Goal: Task Accomplishment & Management: Complete application form

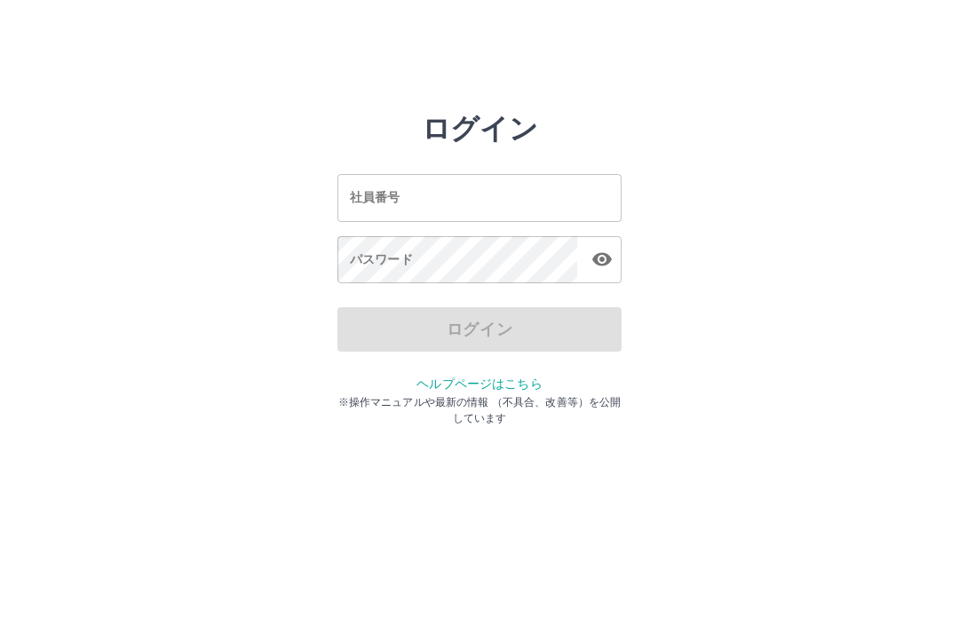
click at [449, 196] on input "社員番号" at bounding box center [479, 197] width 284 height 47
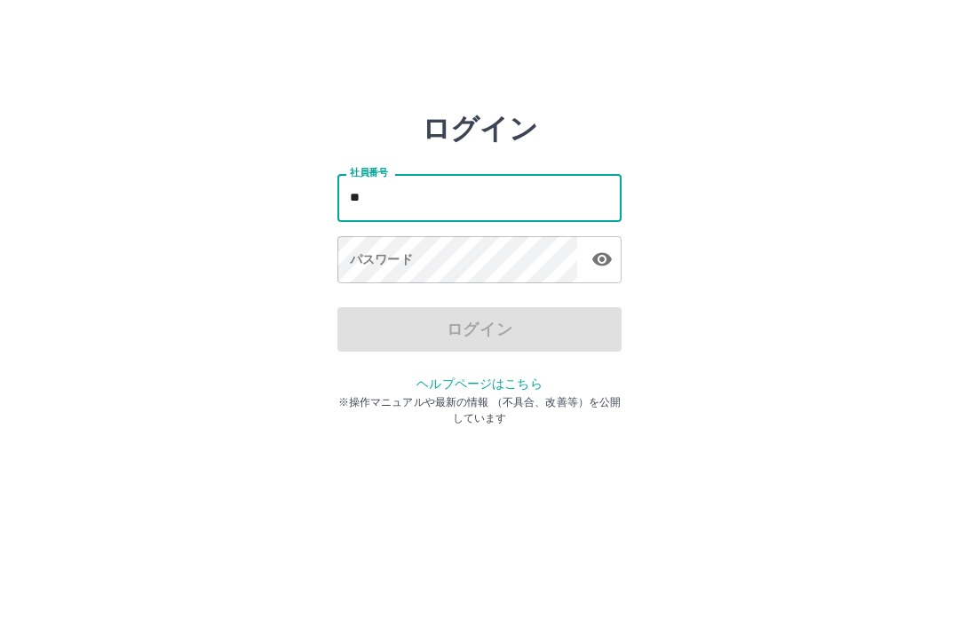
type input "*"
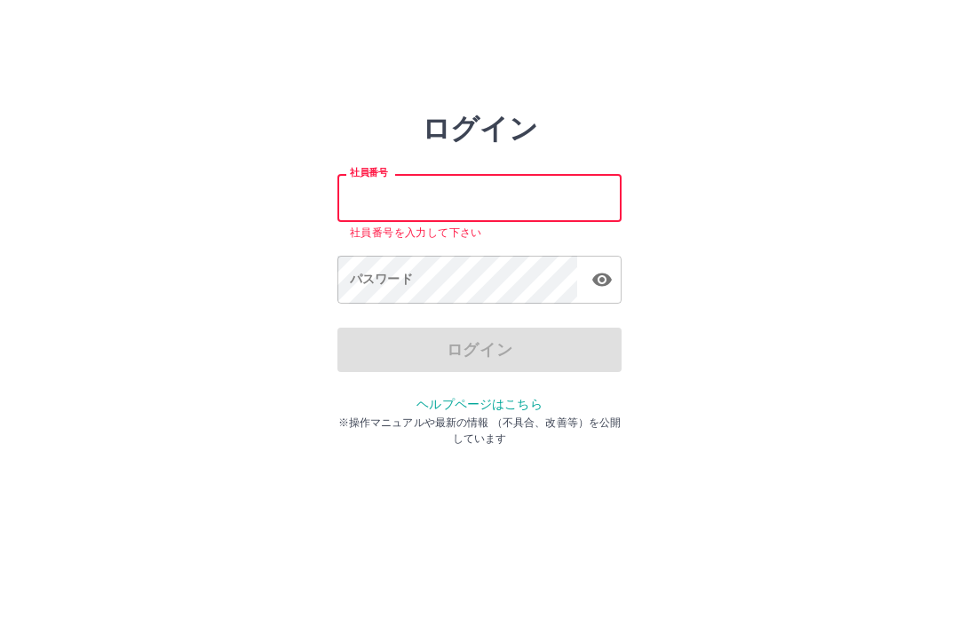
click at [482, 191] on input "社員番号" at bounding box center [479, 197] width 284 height 47
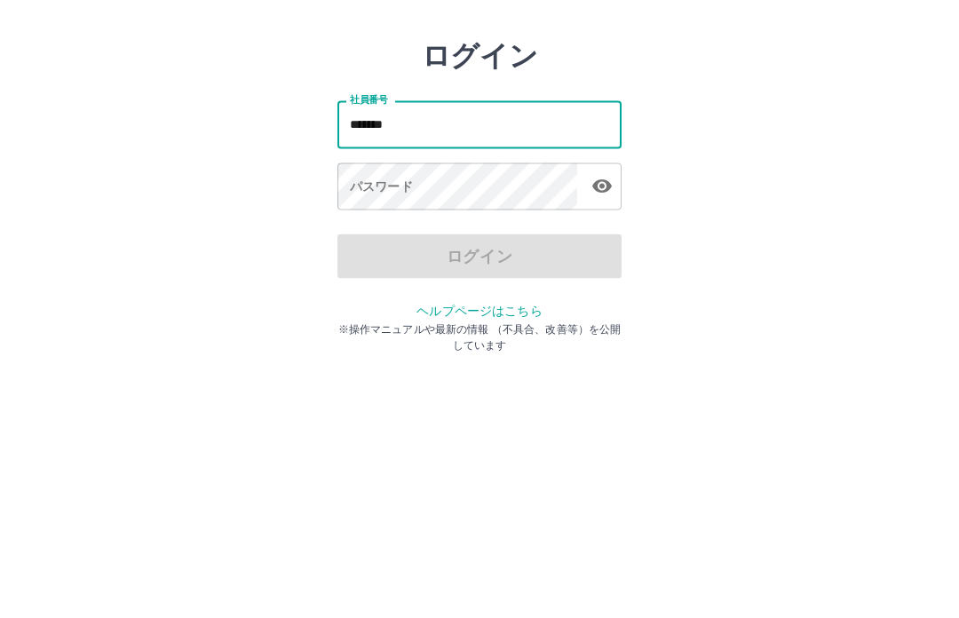
type input "*******"
click at [399, 236] on div "パスワード パスワード" at bounding box center [479, 261] width 284 height 50
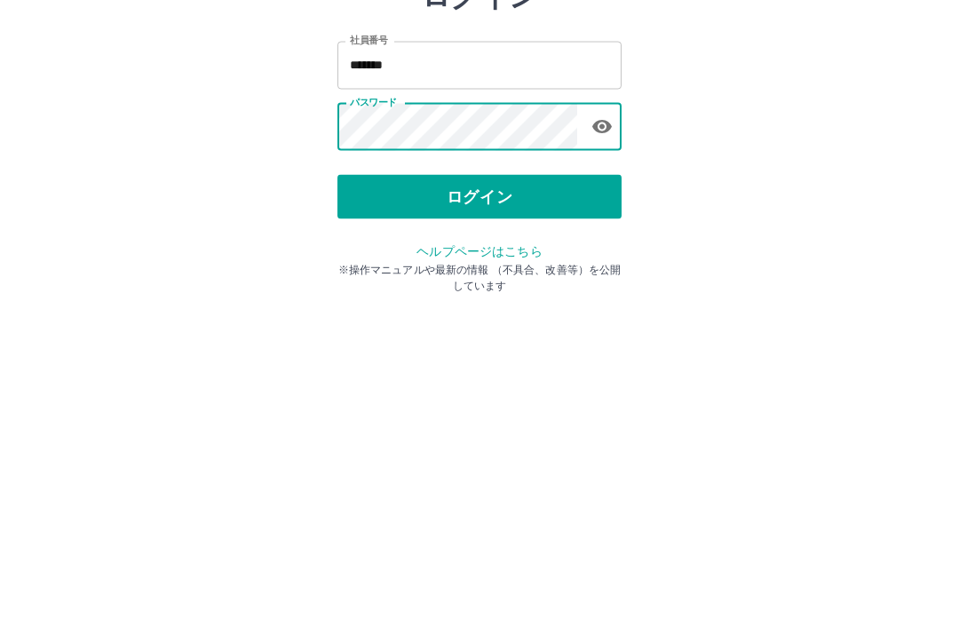
click at [479, 307] on button "ログイン" at bounding box center [479, 329] width 284 height 44
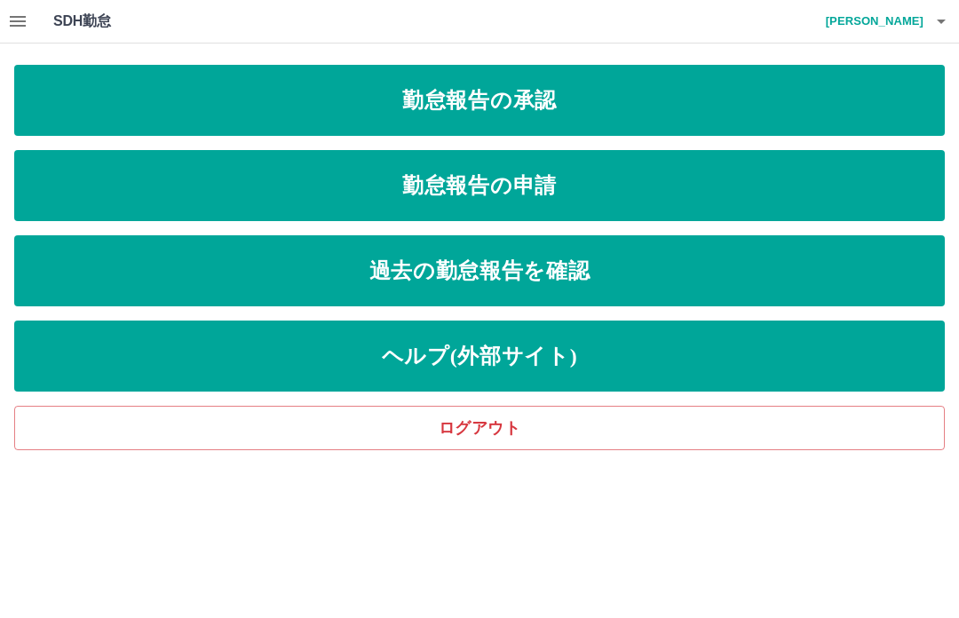
click at [468, 186] on link "勤怠報告の申請" at bounding box center [479, 185] width 930 height 71
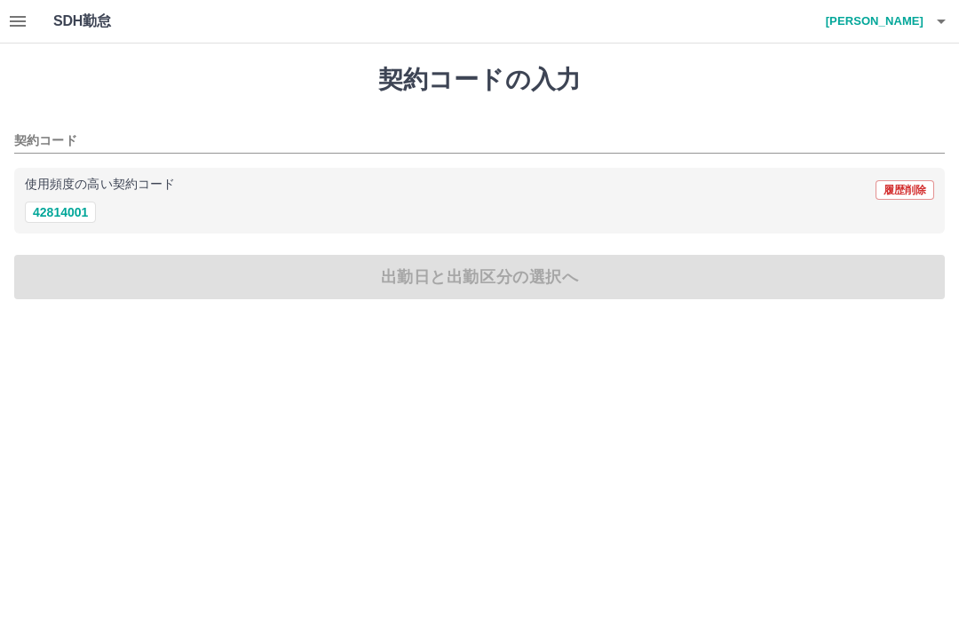
click at [66, 209] on button "42814001" at bounding box center [60, 212] width 71 height 21
type input "********"
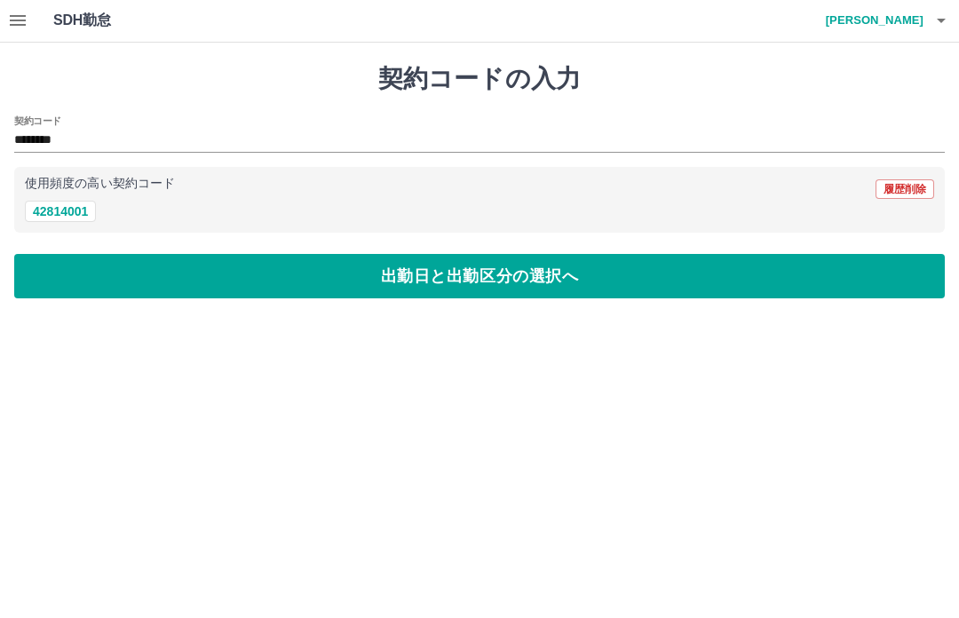
click at [59, 207] on button "42814001" at bounding box center [60, 212] width 71 height 21
click at [452, 282] on button "出勤日と出勤区分の選択へ" at bounding box center [479, 277] width 930 height 44
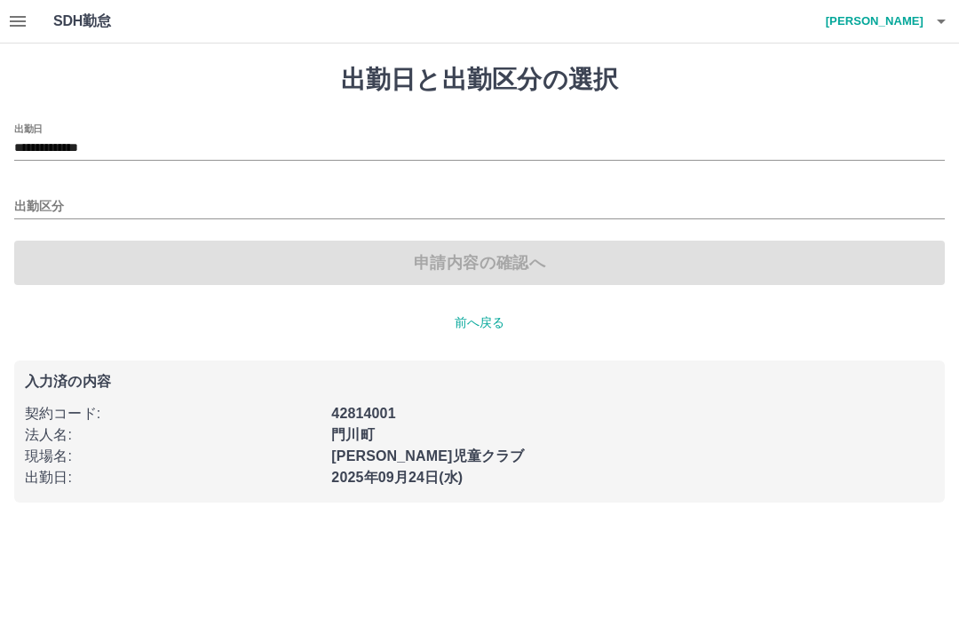
click at [48, 196] on input "出勤区分" at bounding box center [479, 207] width 930 height 22
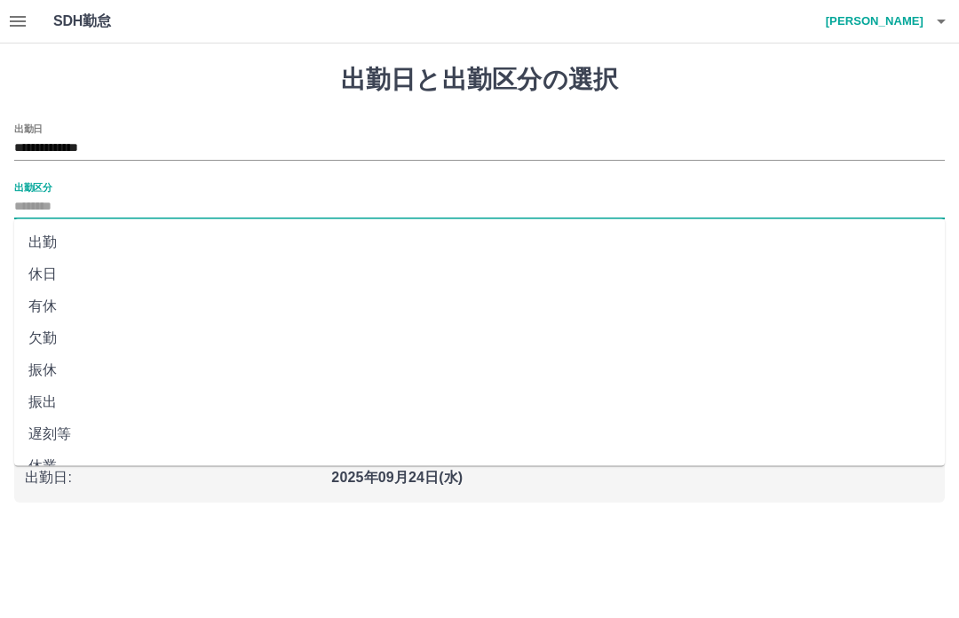
click at [50, 235] on li "出勤" at bounding box center [479, 242] width 930 height 32
type input "**"
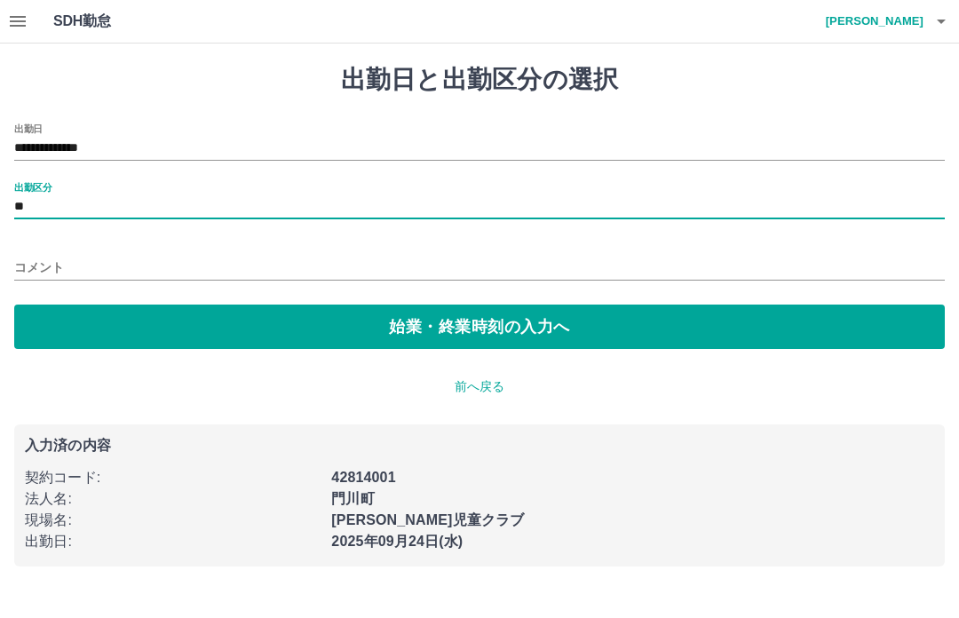
click at [448, 336] on button "始業・終業時刻の入力へ" at bounding box center [479, 326] width 930 height 44
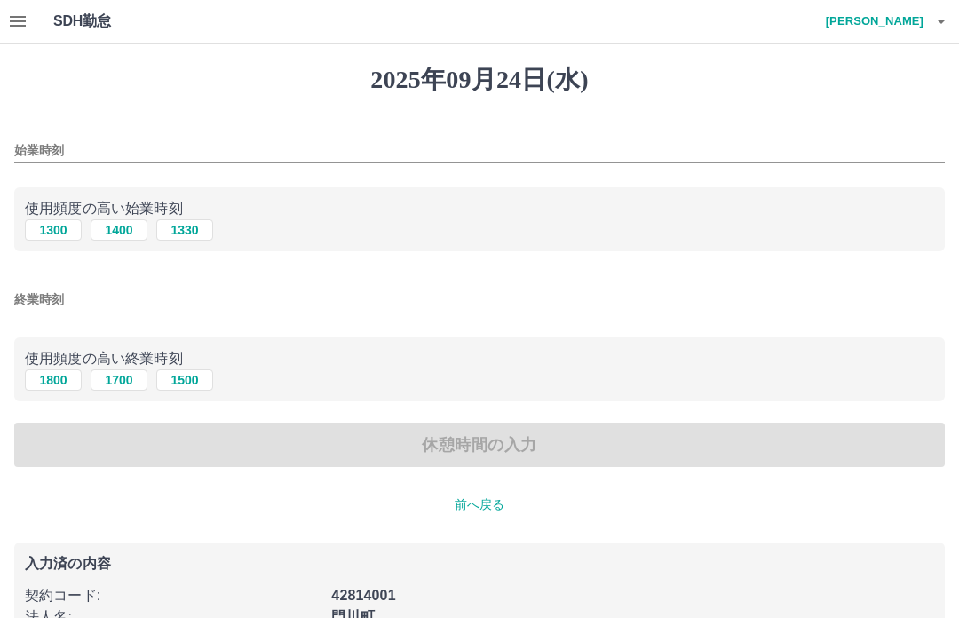
click at [59, 227] on button "1300" at bounding box center [53, 229] width 57 height 21
type input "****"
click at [194, 383] on button "1500" at bounding box center [184, 379] width 57 height 21
type input "****"
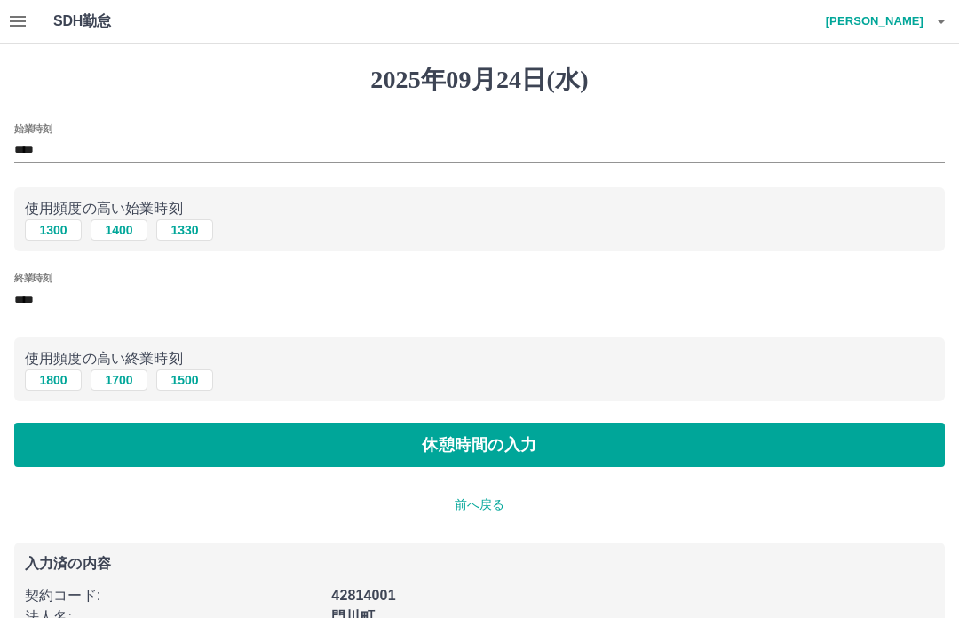
click at [463, 451] on button "休憩時間の入力" at bounding box center [479, 445] width 930 height 44
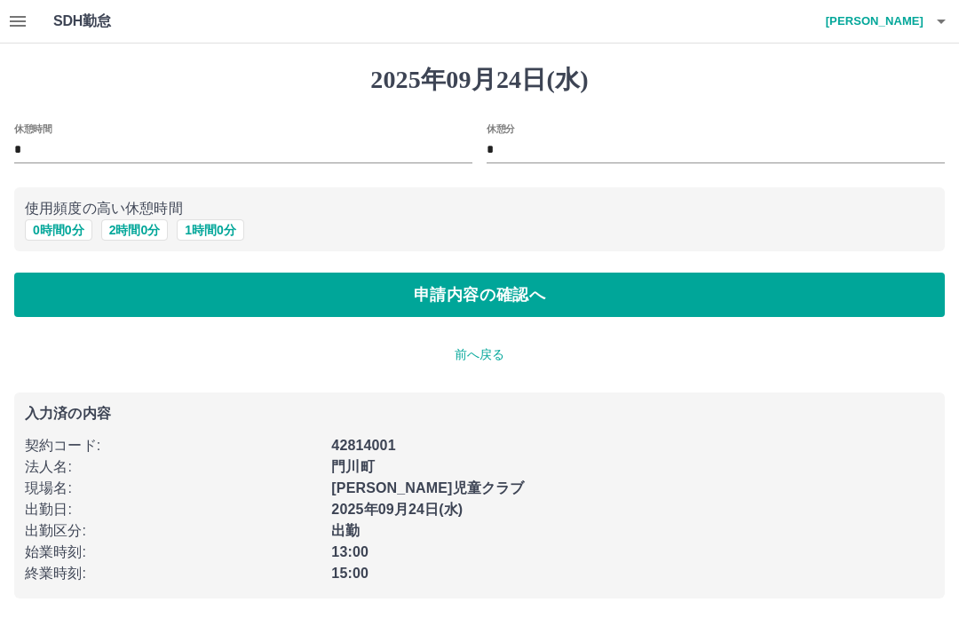
click at [457, 290] on button "申請内容の確認へ" at bounding box center [479, 295] width 930 height 44
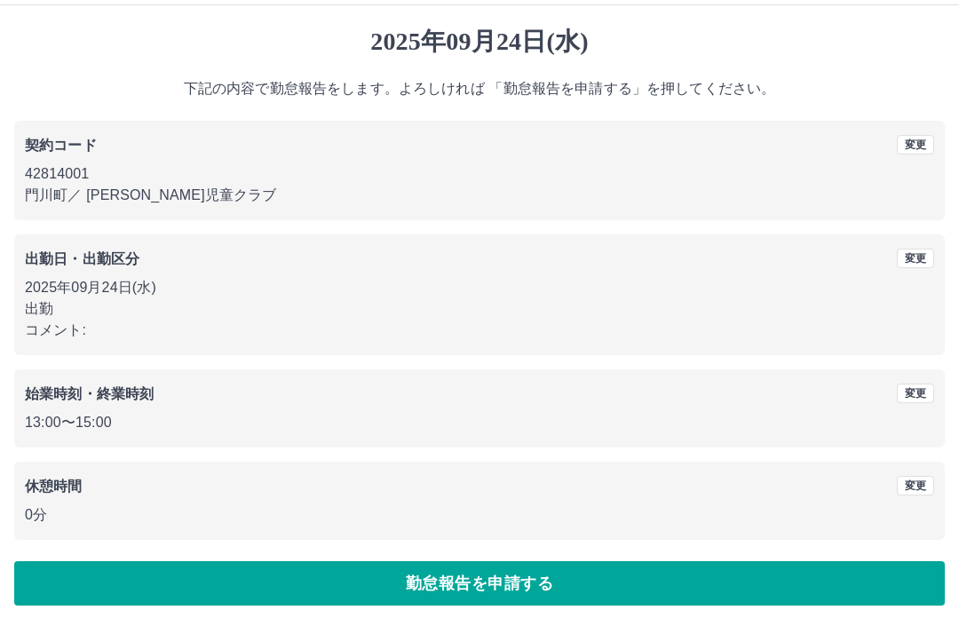
scroll to position [46, 0]
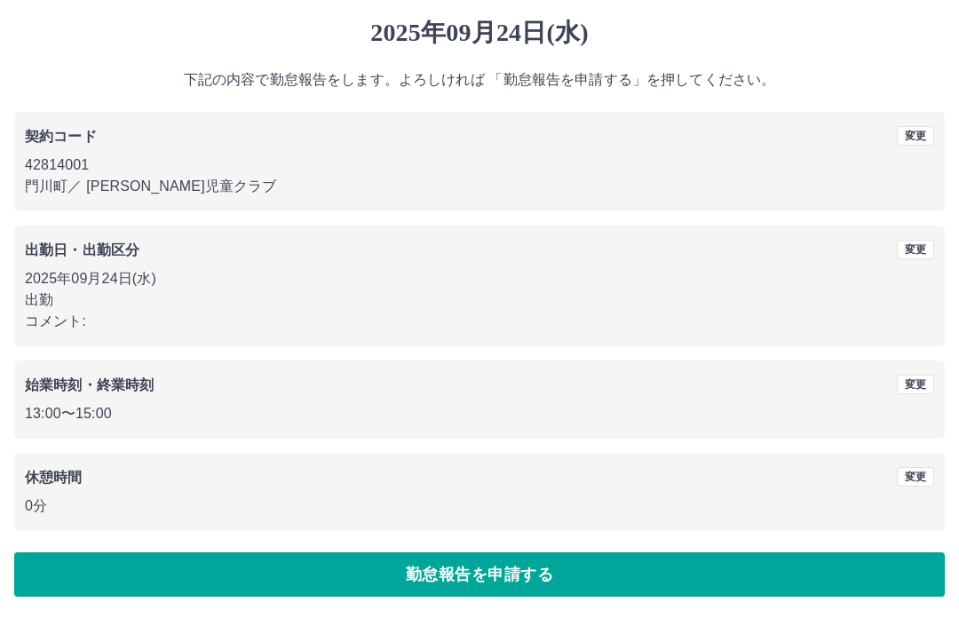
click at [482, 565] on button "勤怠報告を申請する" at bounding box center [479, 575] width 930 height 44
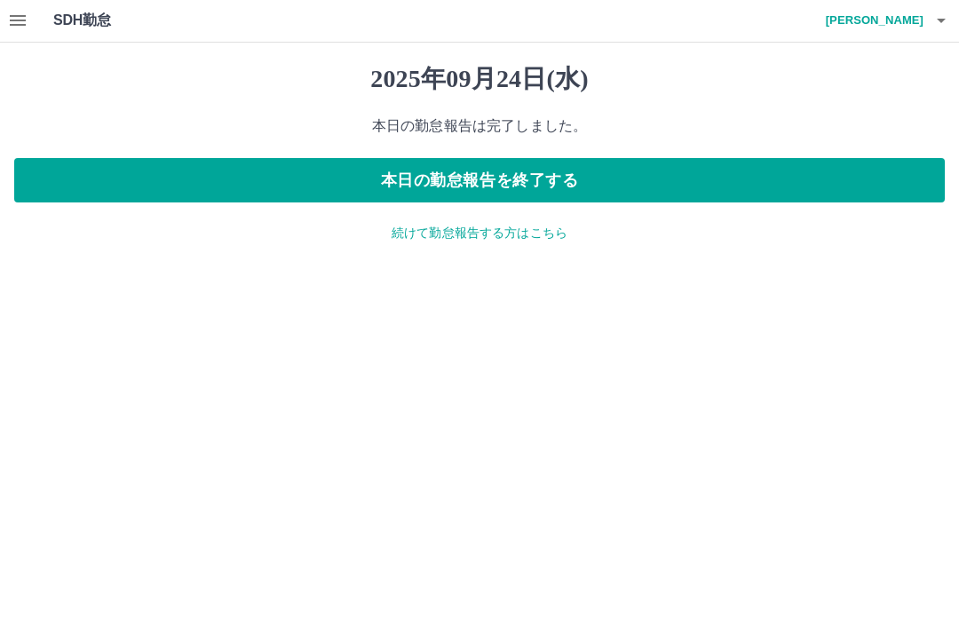
click at [457, 186] on button "本日の勤怠報告を終了する" at bounding box center [479, 181] width 930 height 44
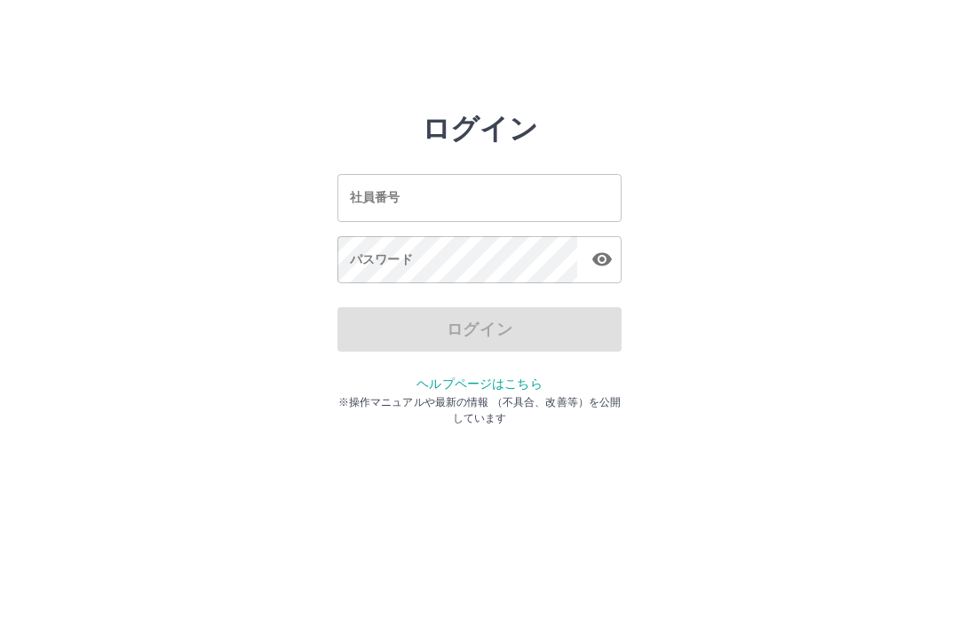
click at [453, 185] on input "社員番号" at bounding box center [479, 197] width 284 height 47
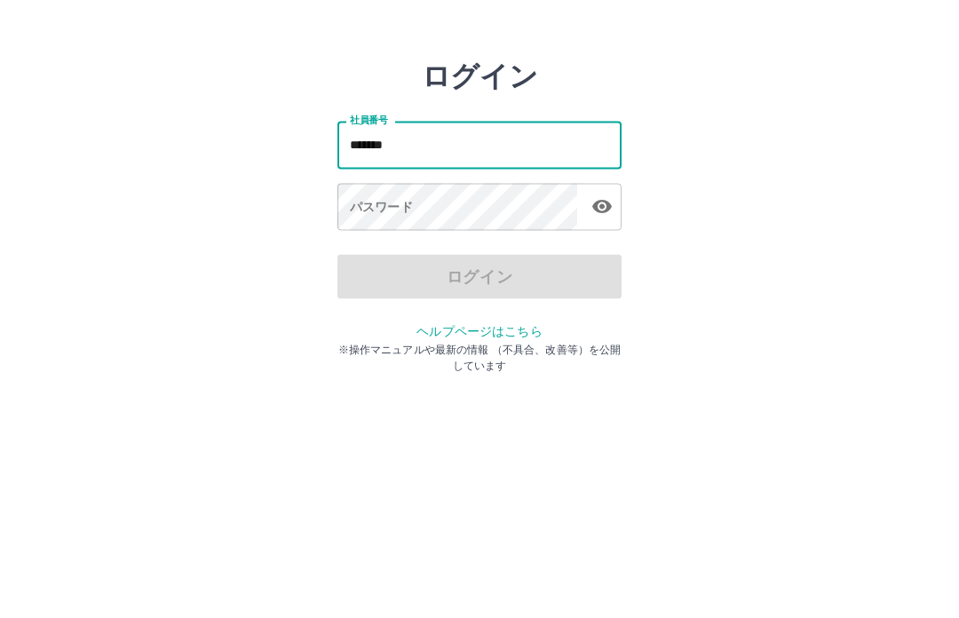
type input "*******"
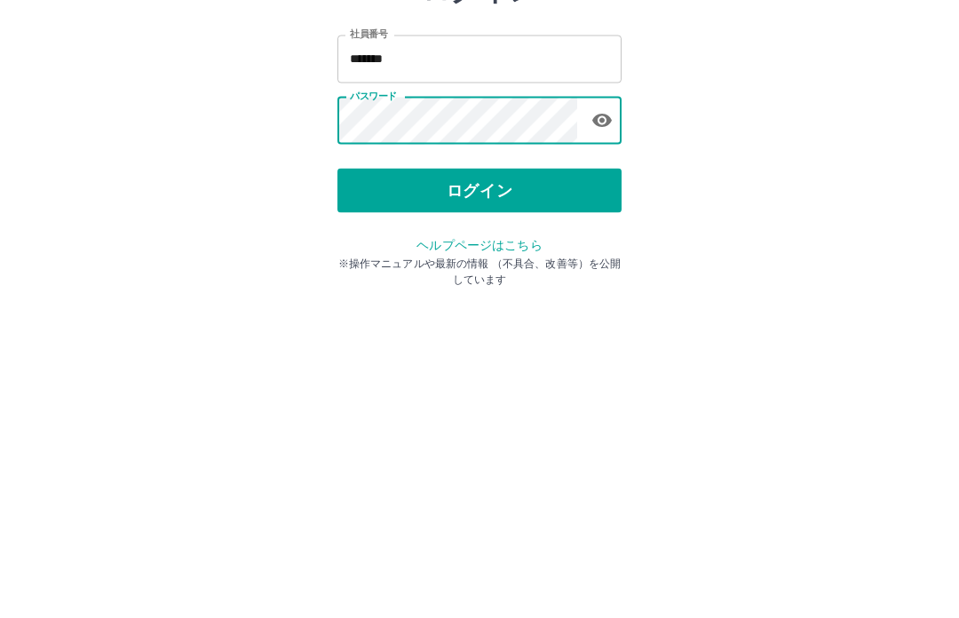
click at [469, 307] on button "ログイン" at bounding box center [479, 329] width 284 height 44
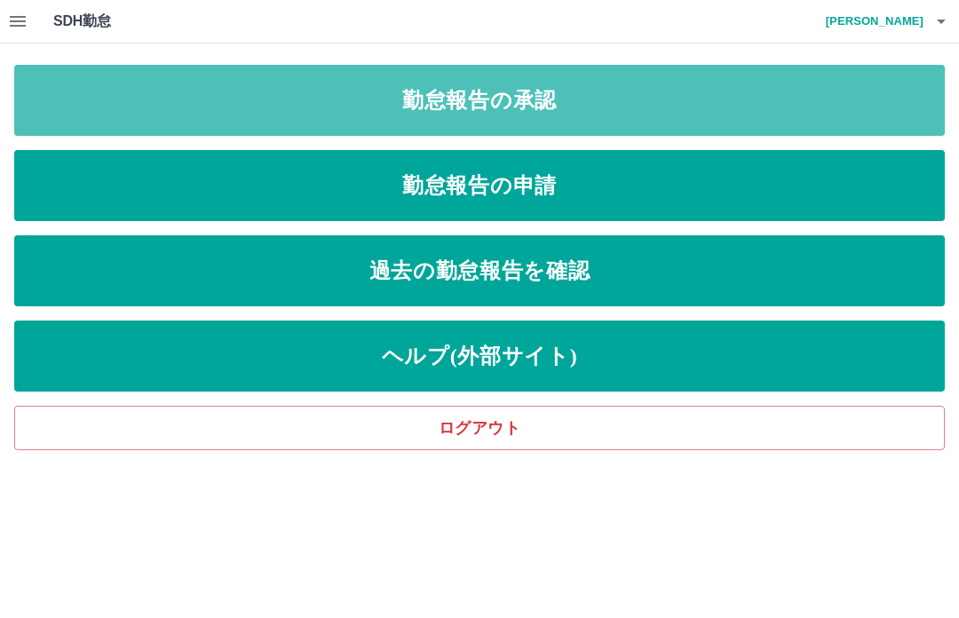
click at [490, 93] on link "勤怠報告の承認" at bounding box center [479, 100] width 930 height 71
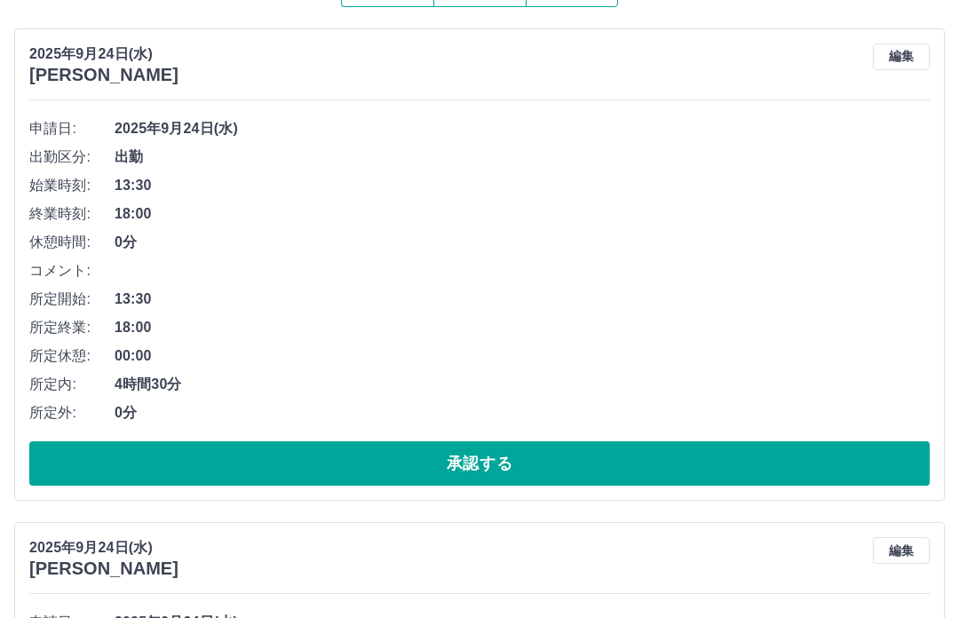
scroll to position [180, 0]
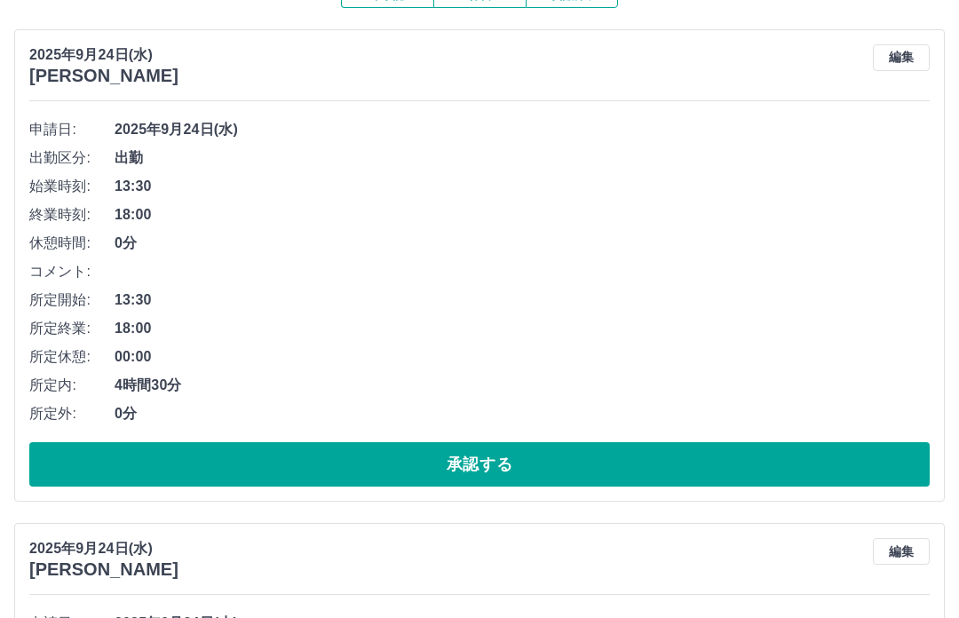
click at [478, 461] on button "承認する" at bounding box center [479, 464] width 900 height 44
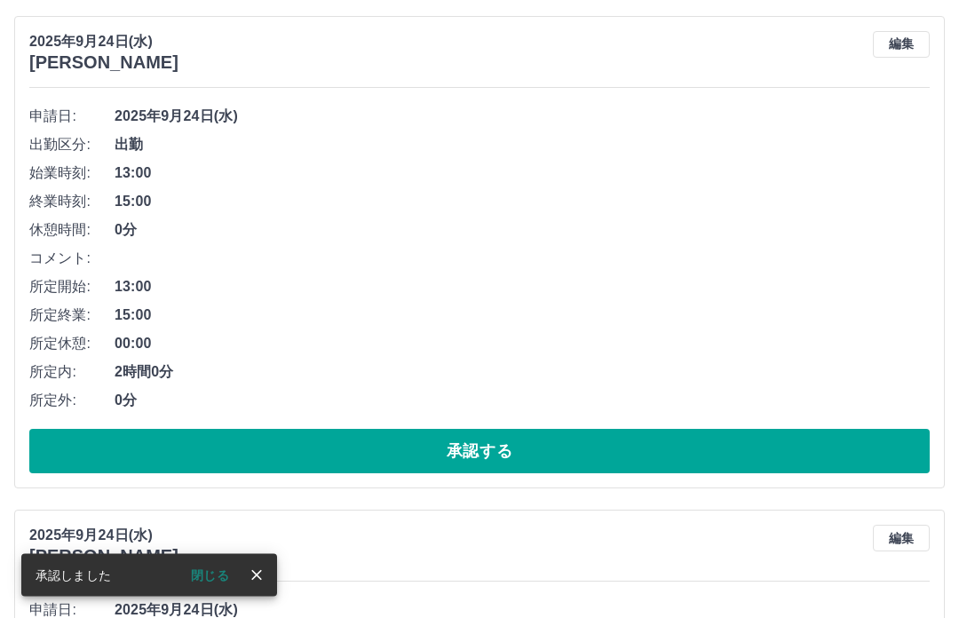
scroll to position [194, 0]
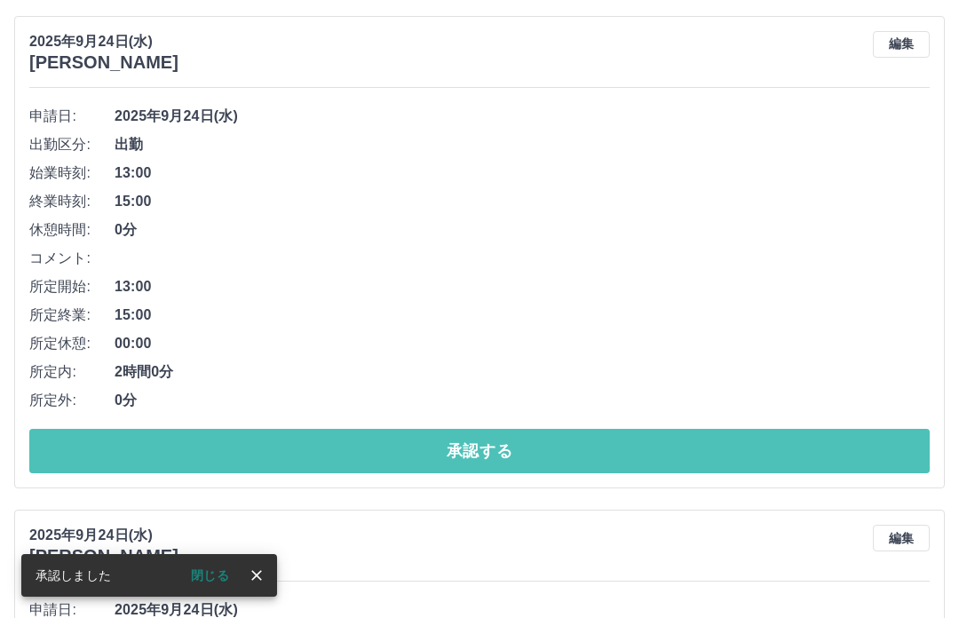
click at [463, 447] on button "承認する" at bounding box center [479, 451] width 900 height 44
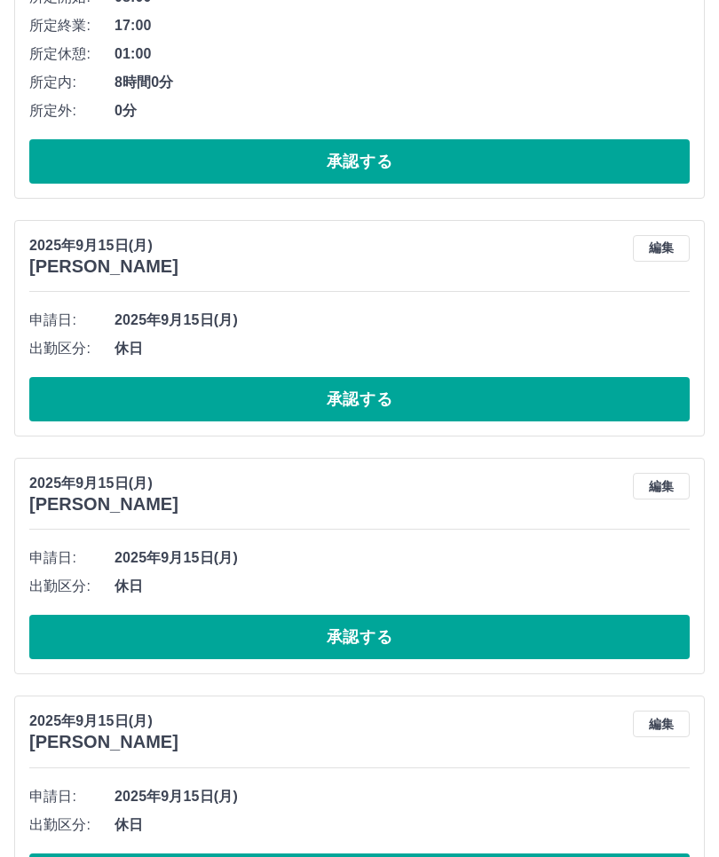
scroll to position [2946, 0]
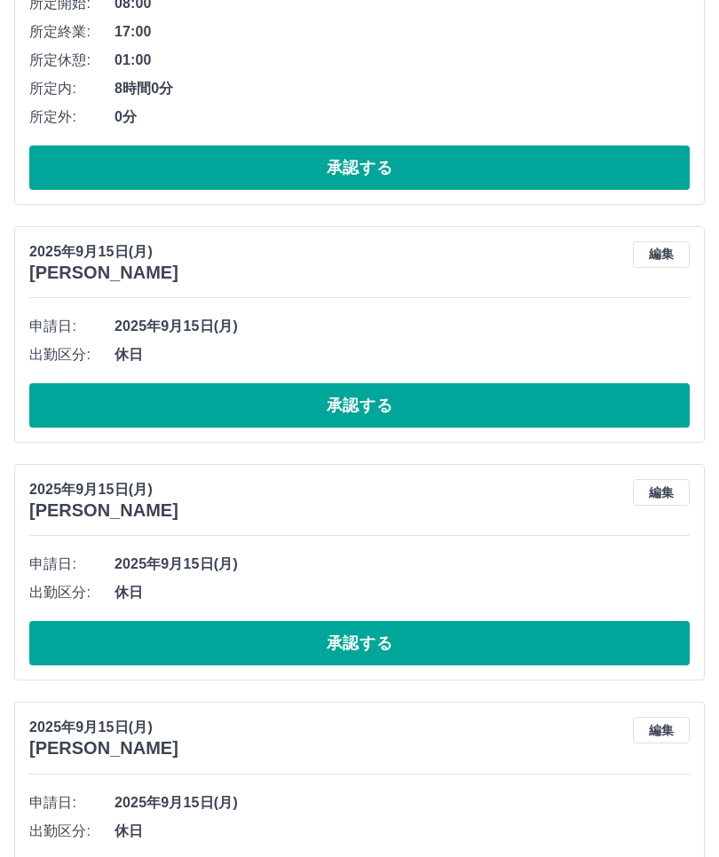
click at [339, 395] on button "承認する" at bounding box center [359, 405] width 660 height 44
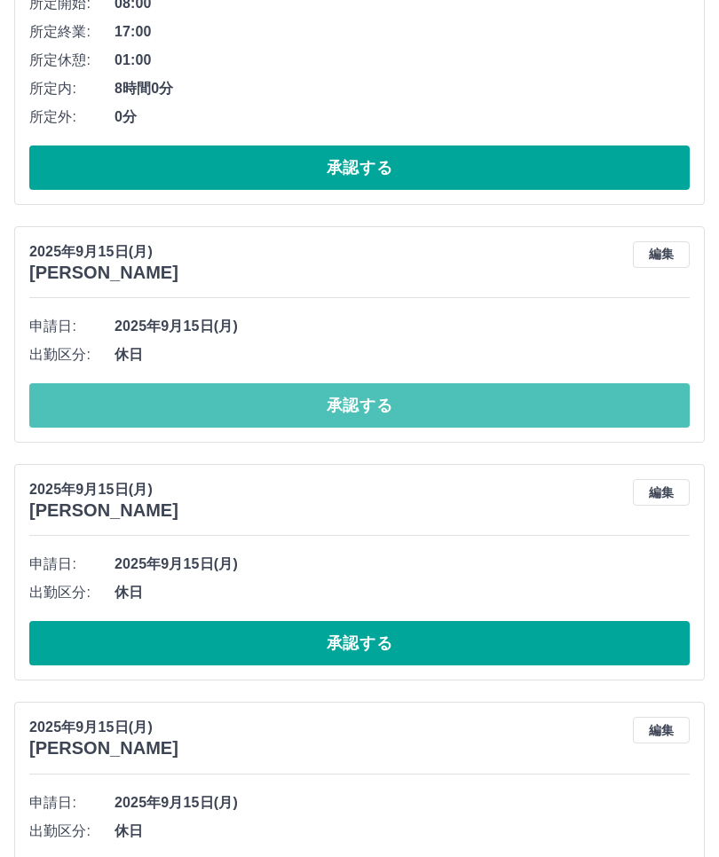
click at [355, 403] on button "承認する" at bounding box center [359, 405] width 660 height 44
click at [344, 405] on button "承認する" at bounding box center [359, 405] width 660 height 44
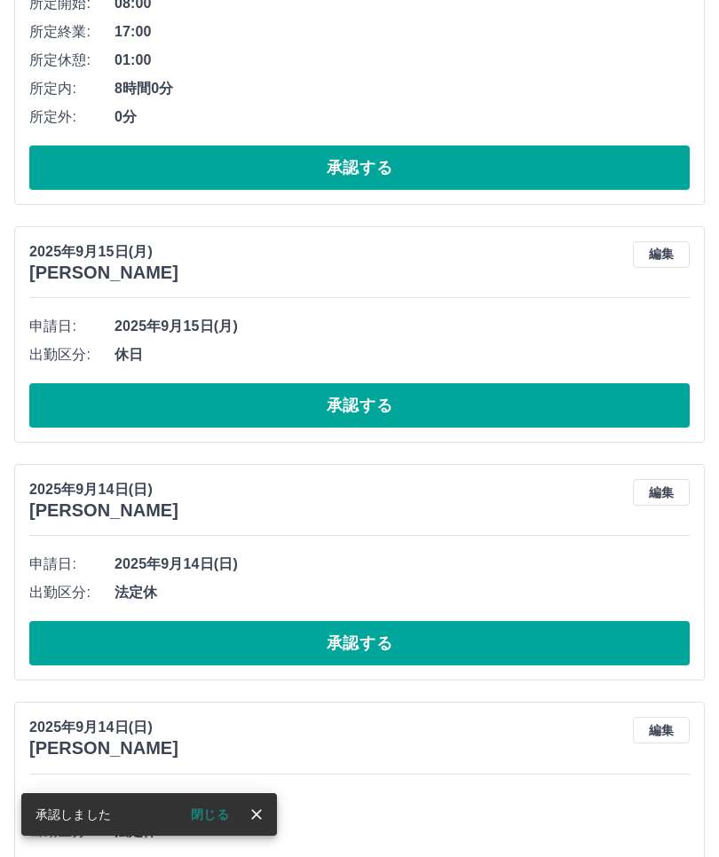
click at [346, 403] on button "承認する" at bounding box center [359, 405] width 660 height 44
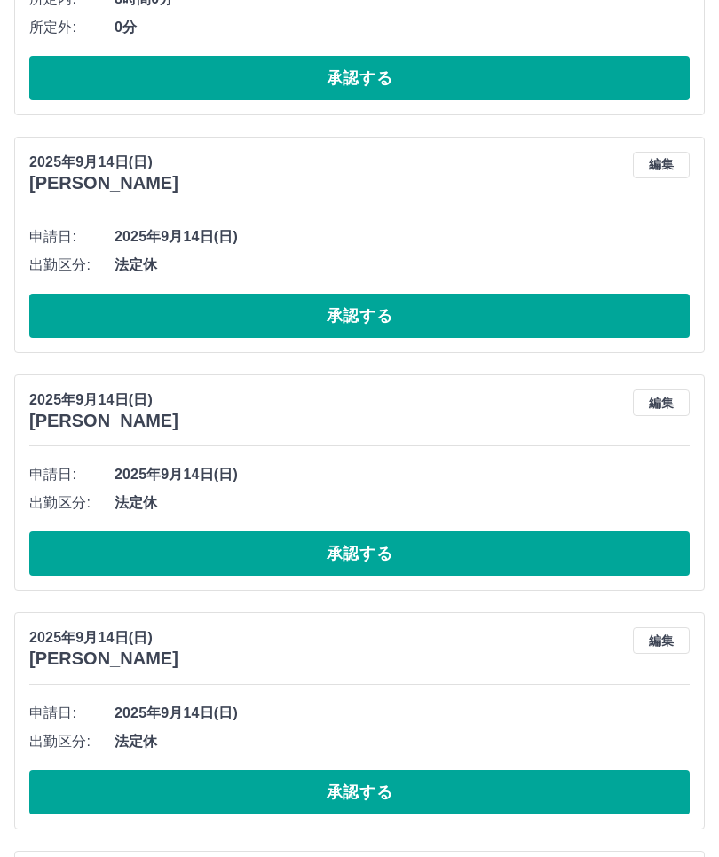
scroll to position [3037, 0]
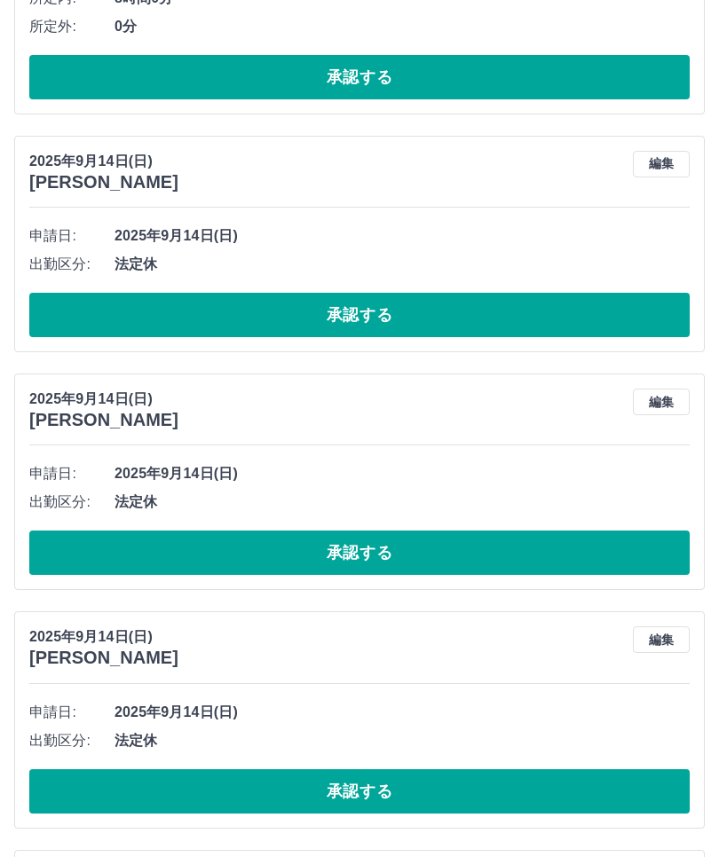
click at [352, 303] on button "承認する" at bounding box center [359, 315] width 660 height 44
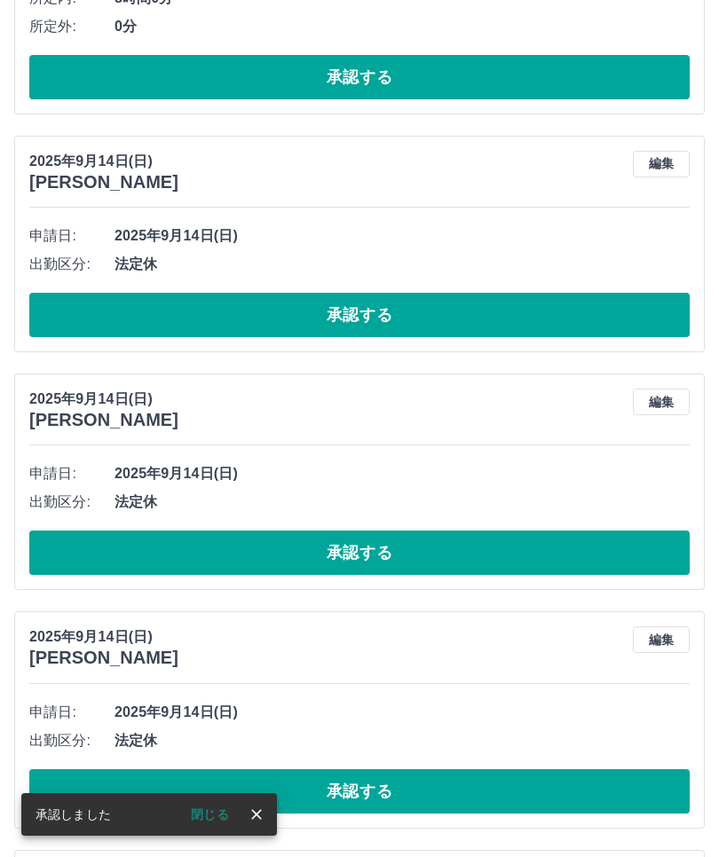
click at [347, 301] on button "承認する" at bounding box center [359, 315] width 660 height 44
click at [338, 312] on button "承認する" at bounding box center [359, 315] width 660 height 44
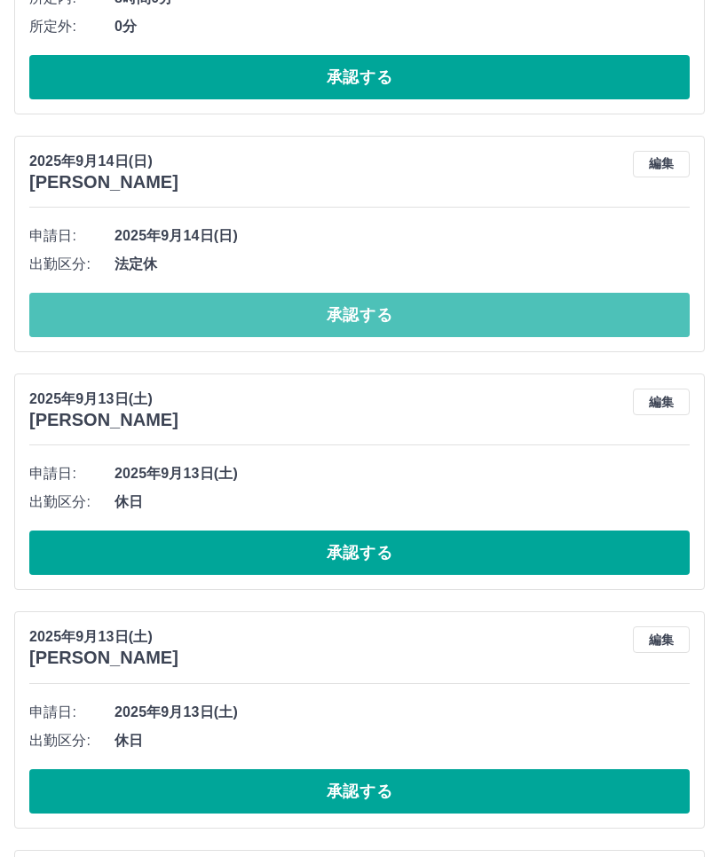
click at [349, 302] on button "承認する" at bounding box center [359, 315] width 660 height 44
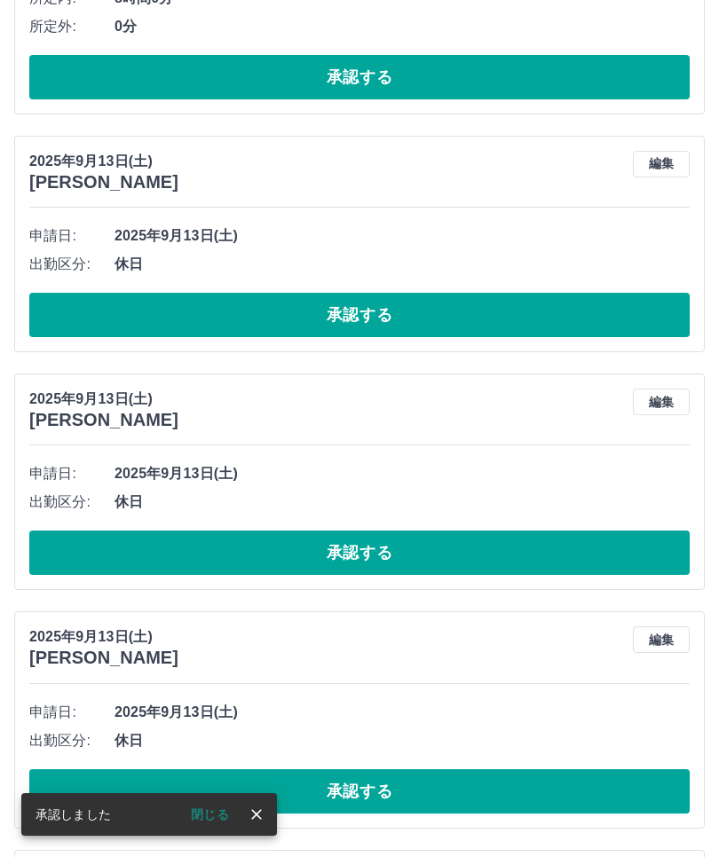
click at [343, 304] on button "承認する" at bounding box center [359, 315] width 660 height 44
click at [354, 303] on button "承認する" at bounding box center [359, 315] width 660 height 44
click at [345, 311] on button "承認する" at bounding box center [359, 315] width 660 height 44
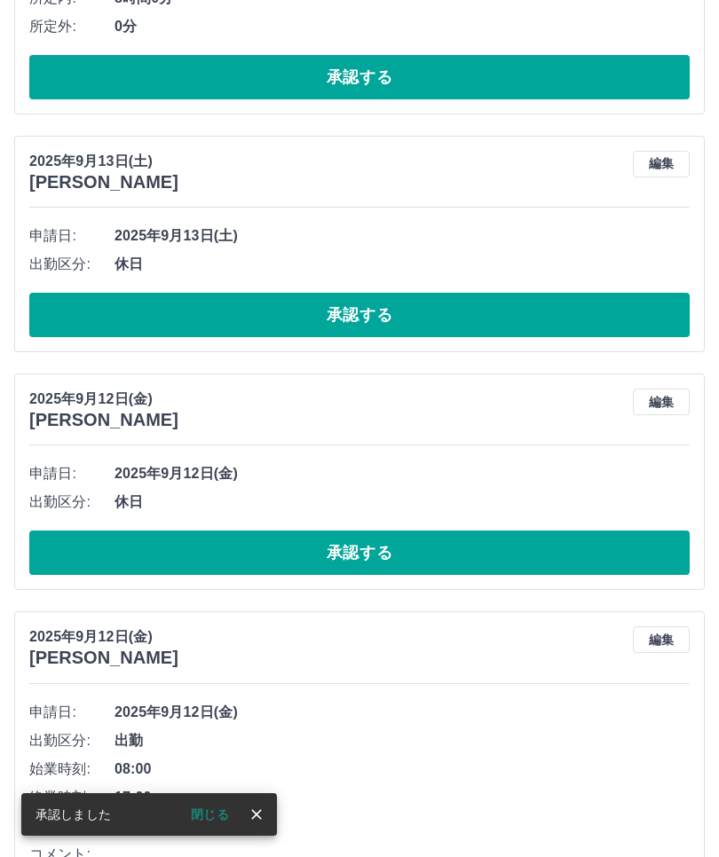
click at [338, 302] on button "承認する" at bounding box center [359, 315] width 660 height 44
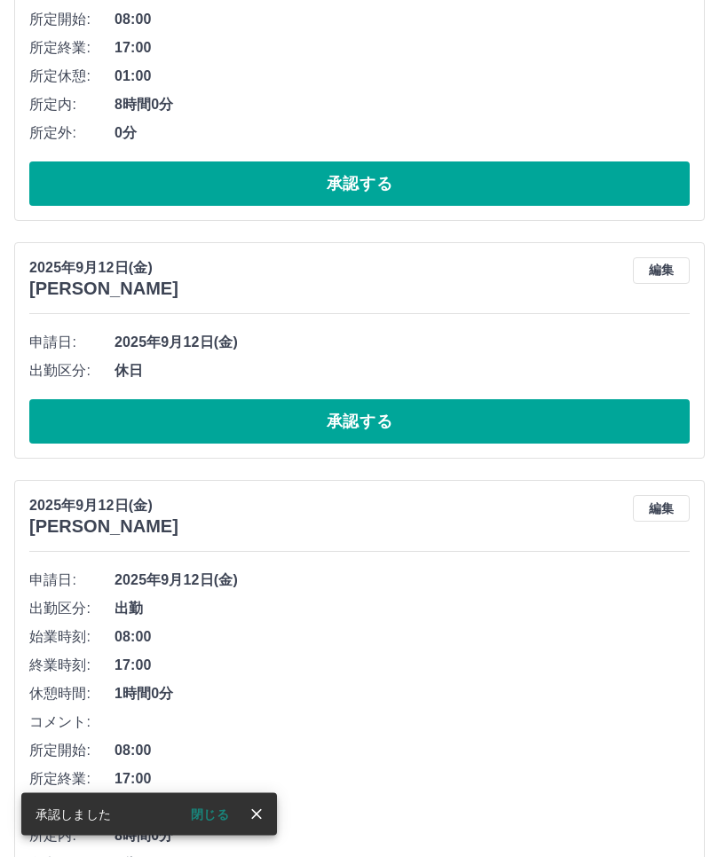
scroll to position [2928, 0]
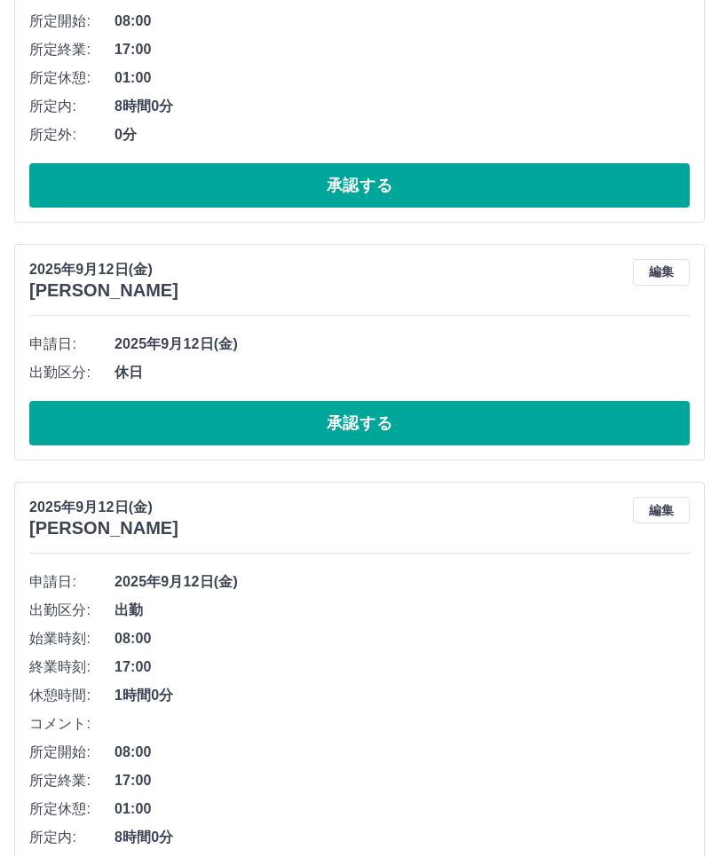
click at [339, 415] on button "承認する" at bounding box center [359, 423] width 660 height 44
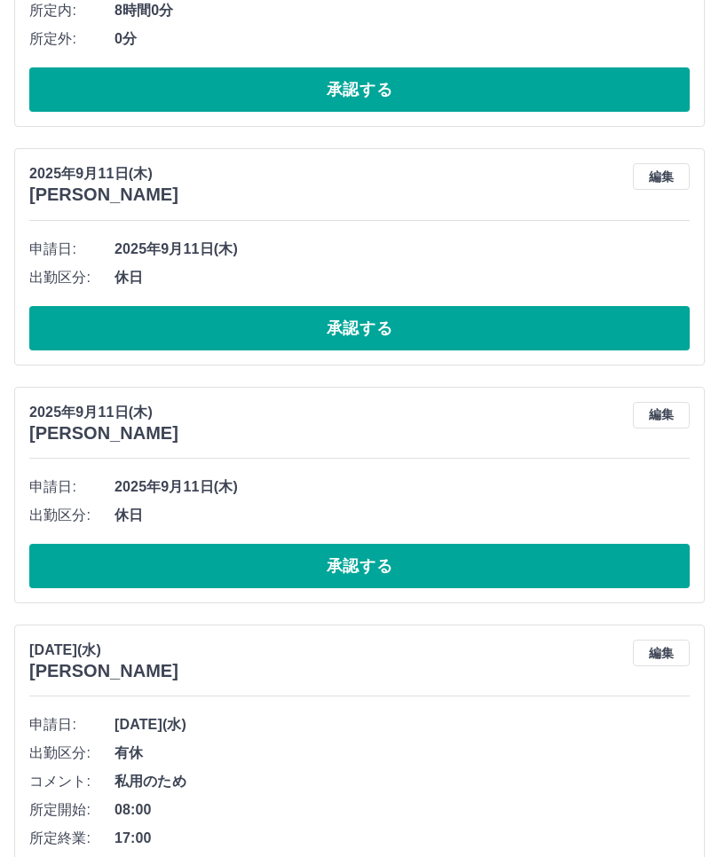
scroll to position [4007, 0]
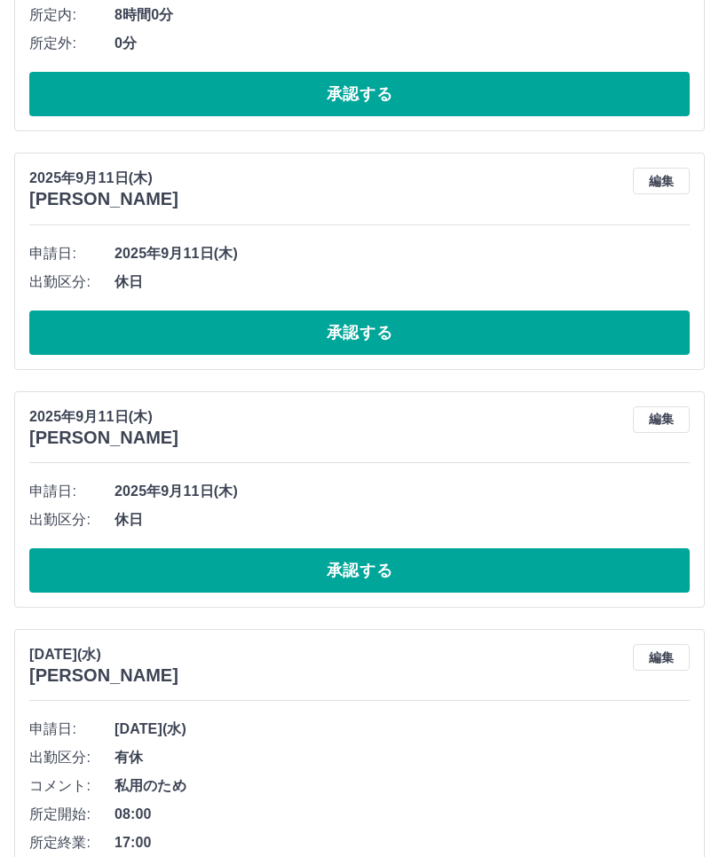
click at [348, 330] on button "承認する" at bounding box center [359, 333] width 660 height 44
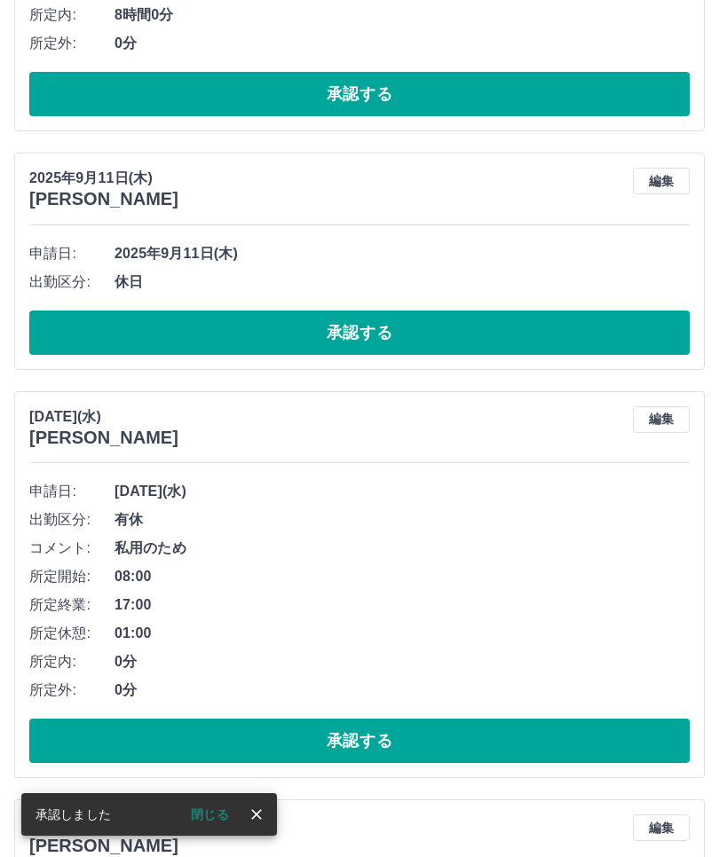
click at [352, 320] on button "承認する" at bounding box center [359, 333] width 660 height 44
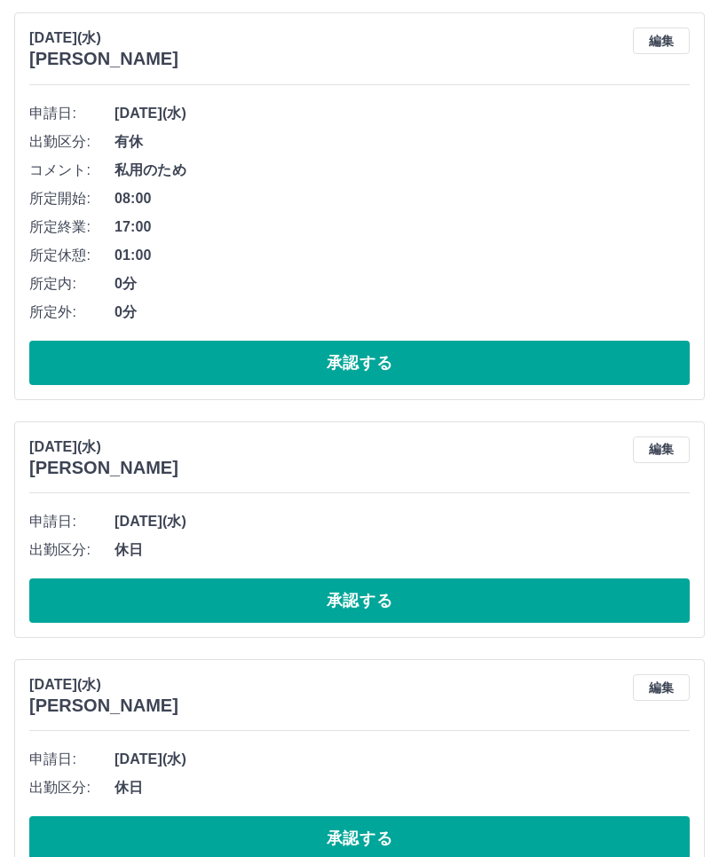
scroll to position [4147, 0]
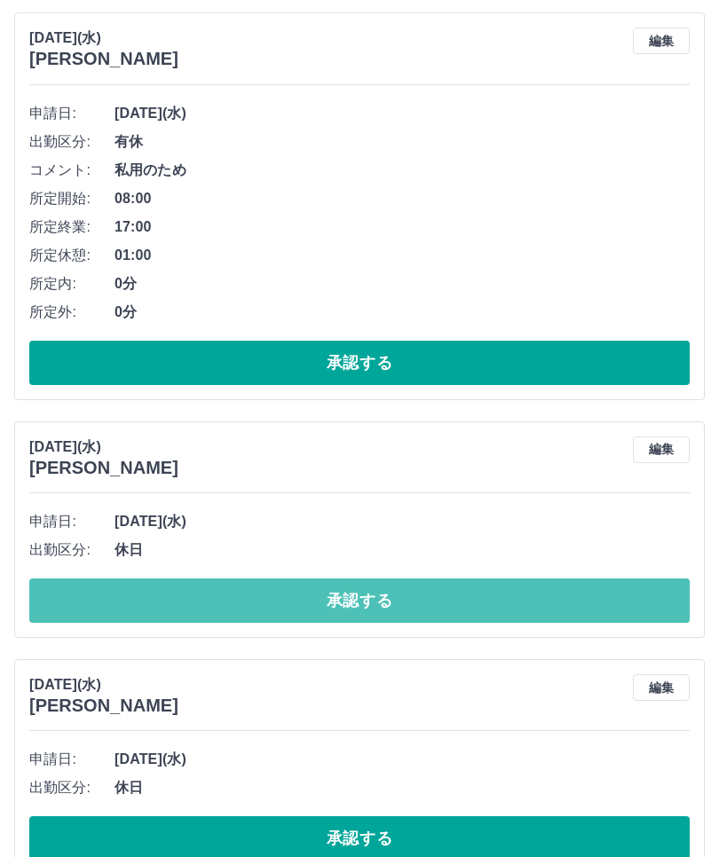
click at [338, 596] on button "承認する" at bounding box center [359, 601] width 660 height 44
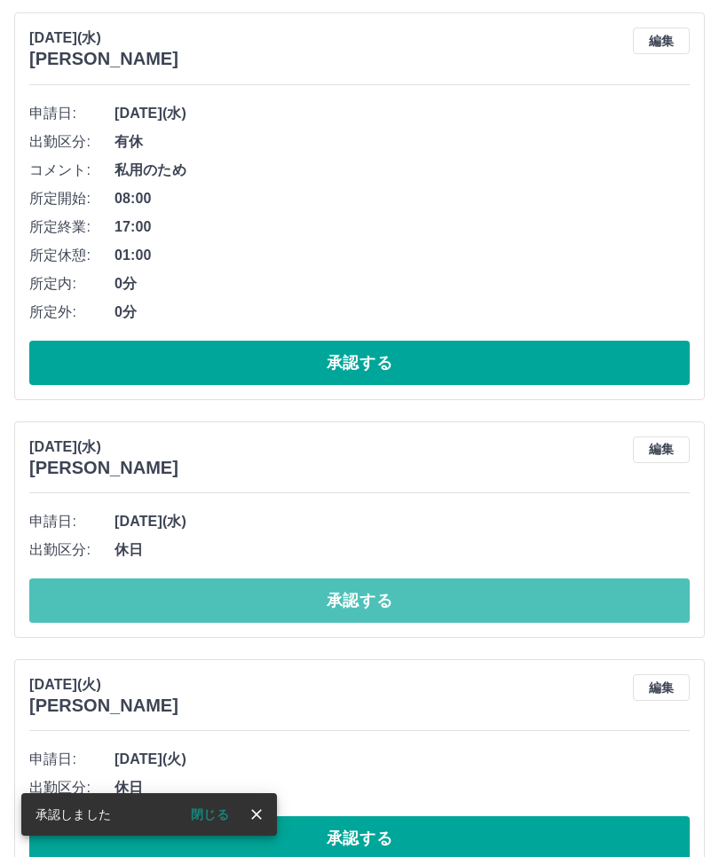
click at [352, 592] on button "承認する" at bounding box center [359, 601] width 660 height 44
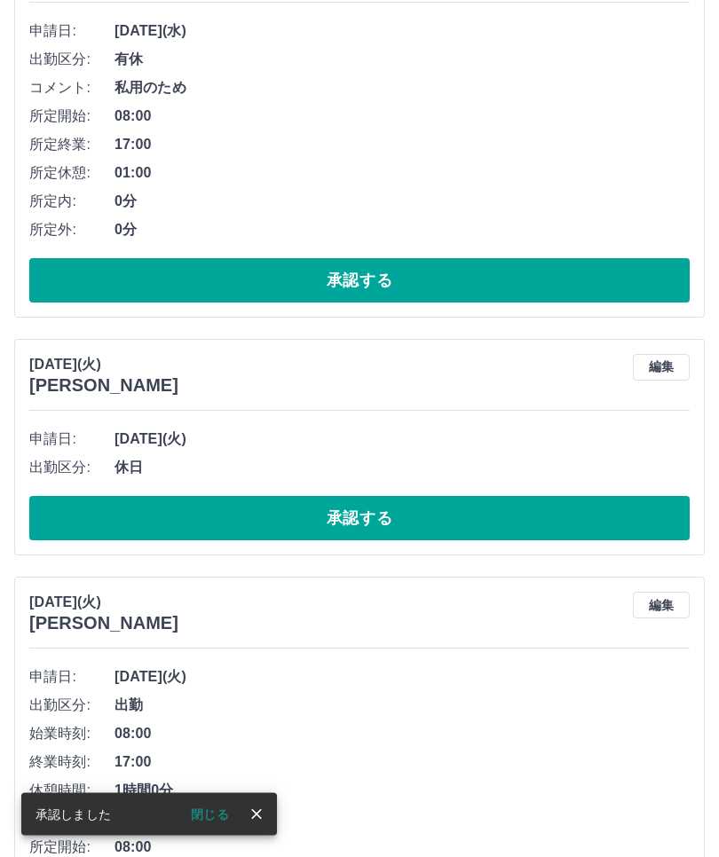
scroll to position [4230, 0]
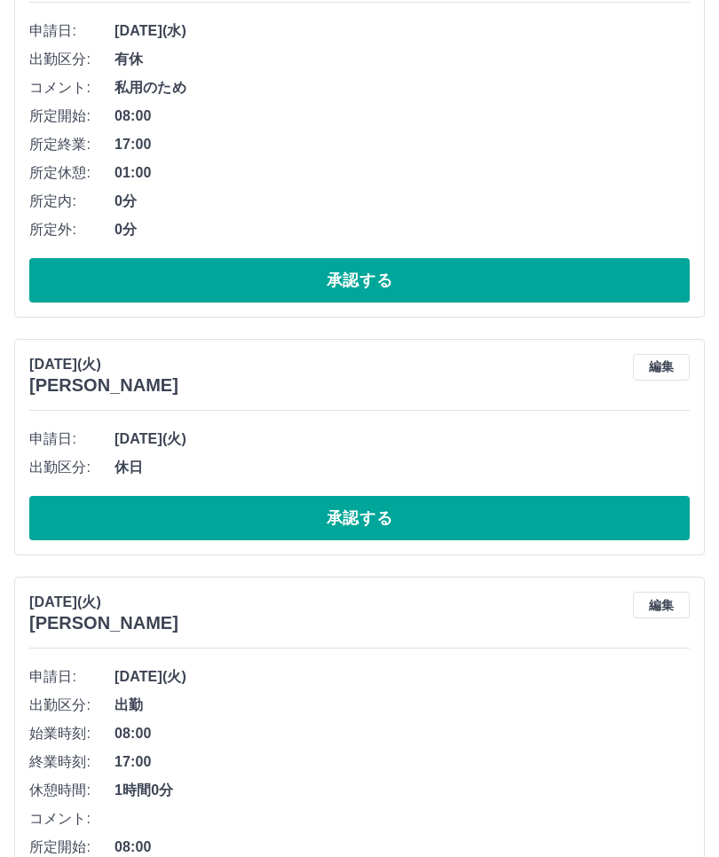
click at [368, 521] on button "承認する" at bounding box center [359, 518] width 660 height 44
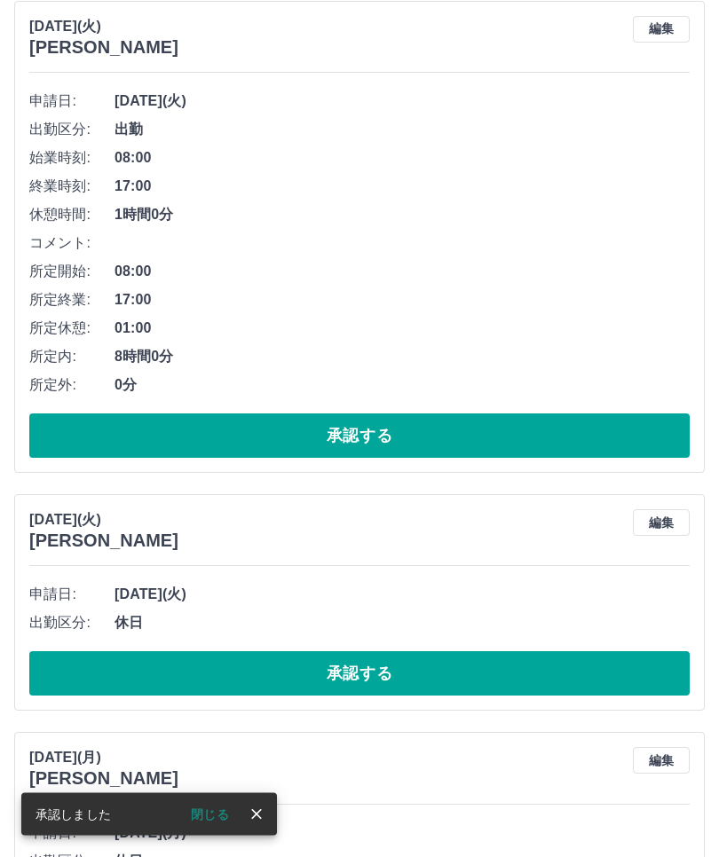
scroll to position [4569, 0]
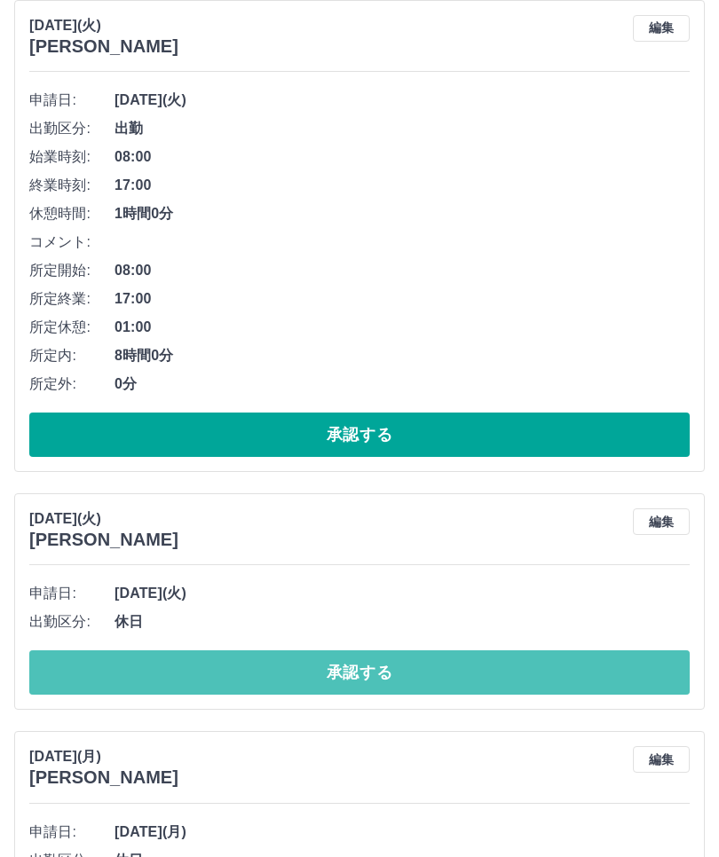
click at [352, 617] on button "承認する" at bounding box center [359, 673] width 660 height 44
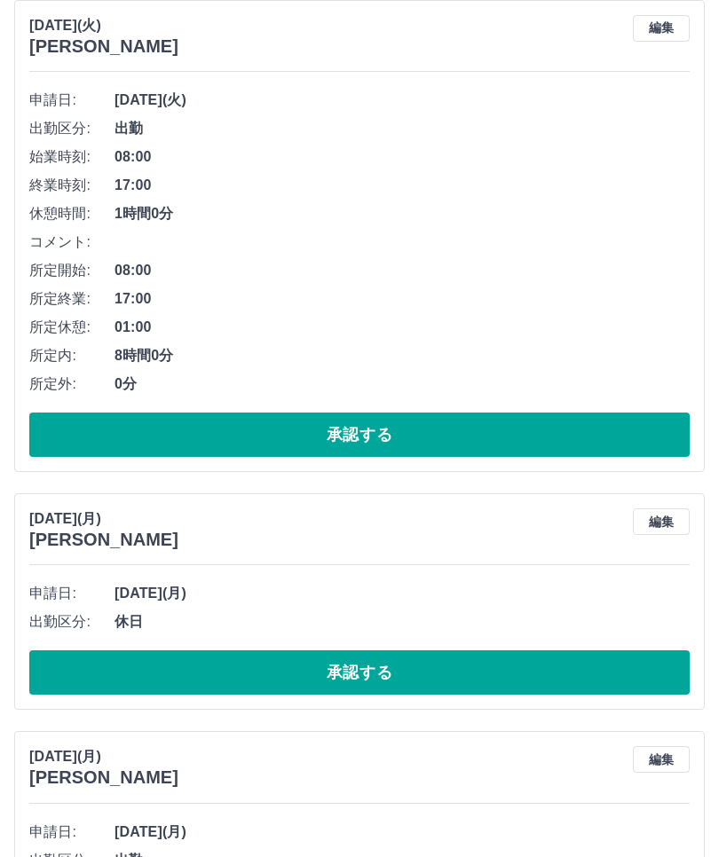
click at [344, 617] on button "承認する" at bounding box center [359, 673] width 660 height 44
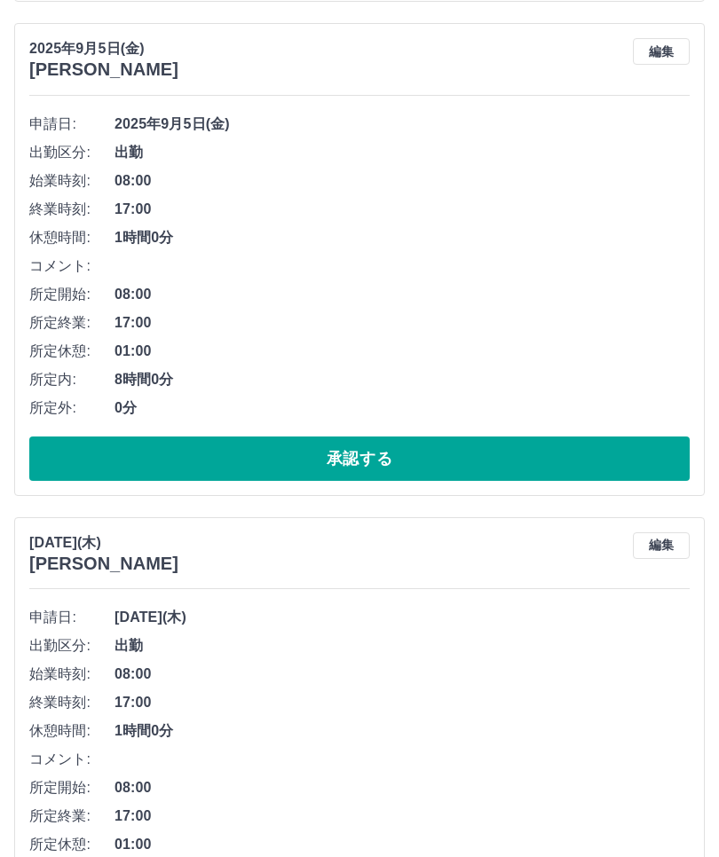
scroll to position [5532, 0]
